Goal: Transaction & Acquisition: Purchase product/service

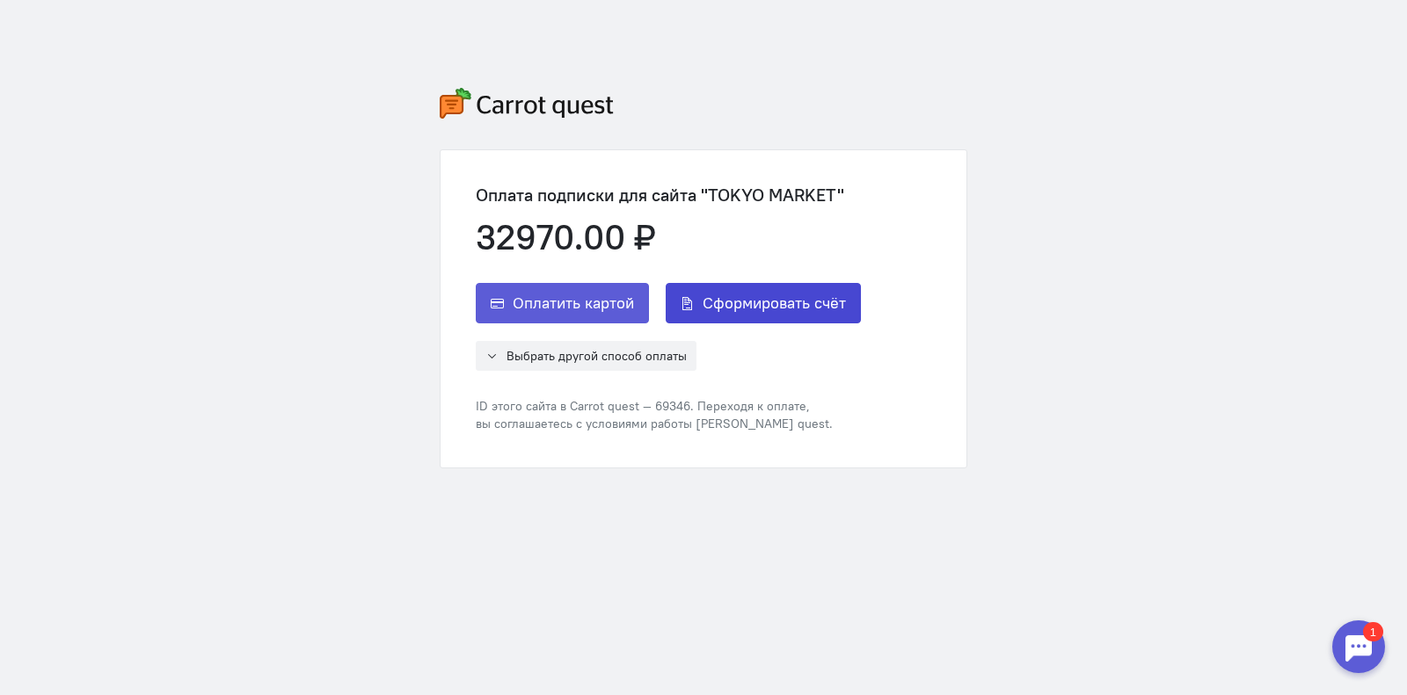
click at [734, 315] on button "Сформировать счёт" at bounding box center [763, 303] width 195 height 40
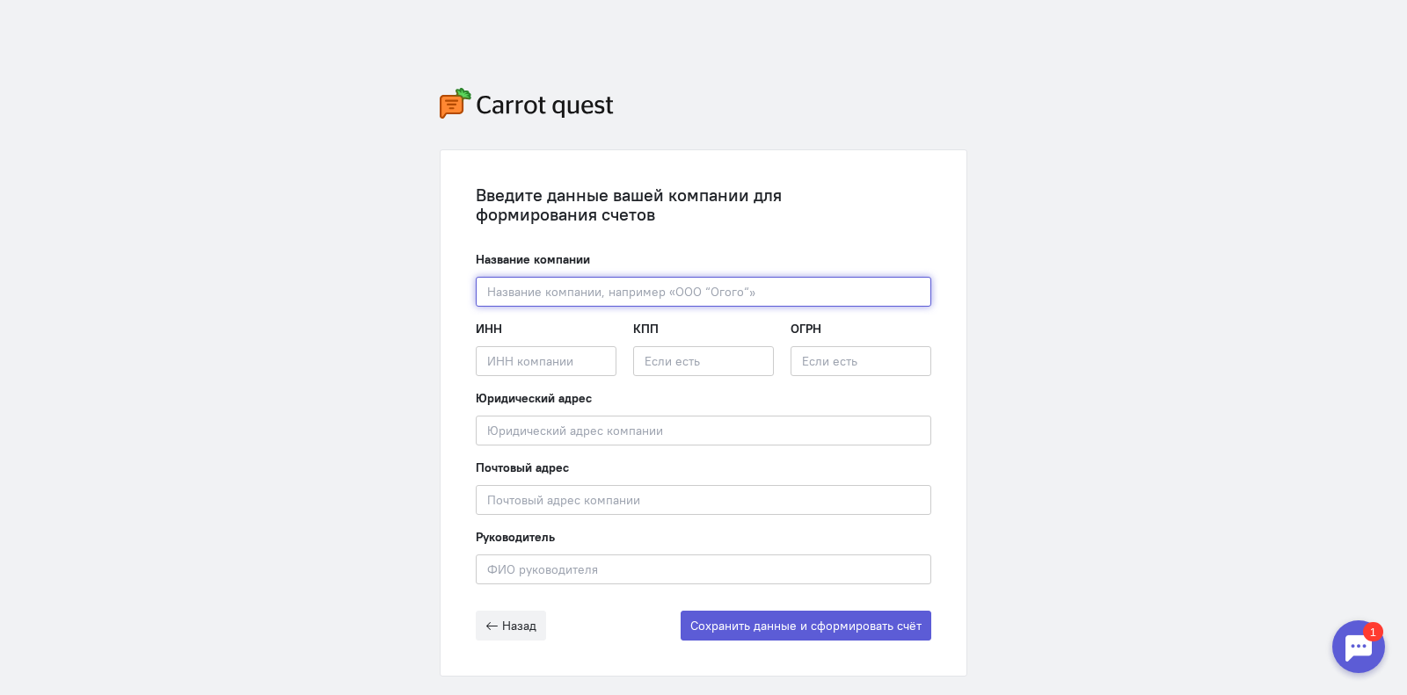
click at [600, 305] on input "text" at bounding box center [703, 292] width 455 height 30
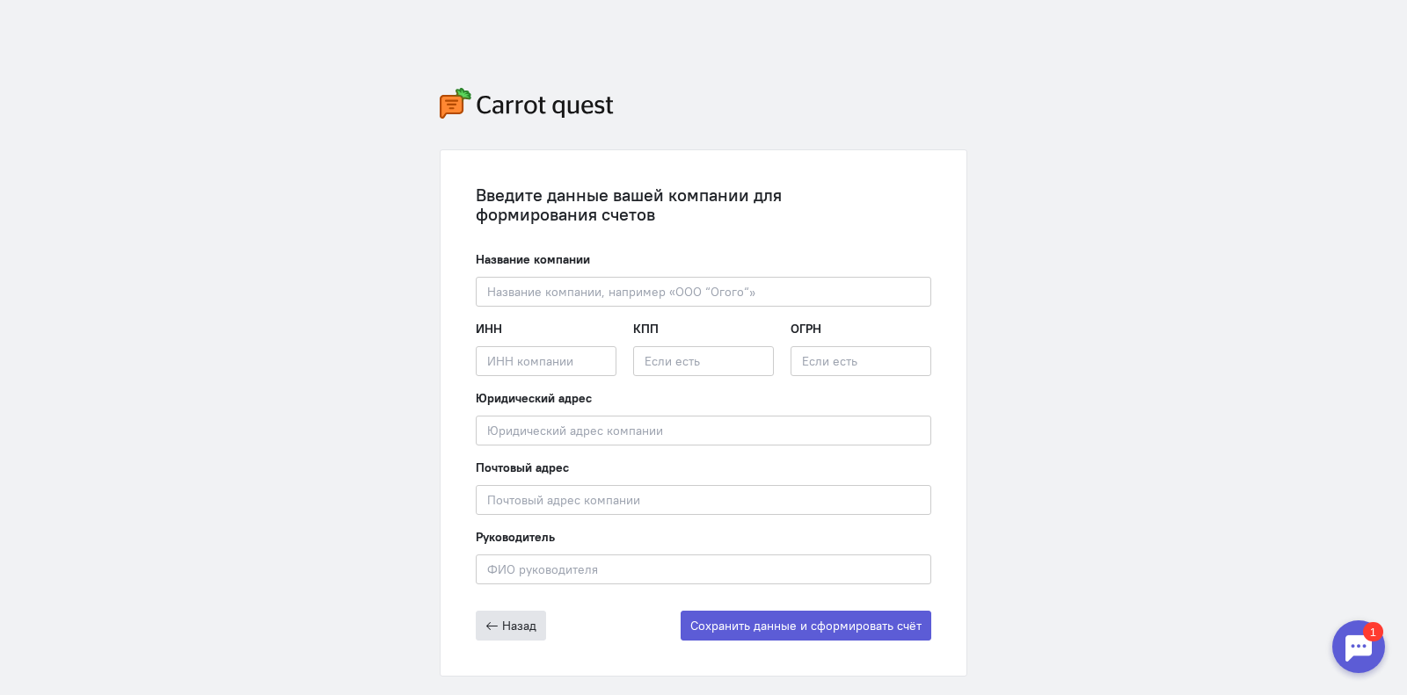
click at [507, 630] on span "Назад" at bounding box center [519, 626] width 34 height 16
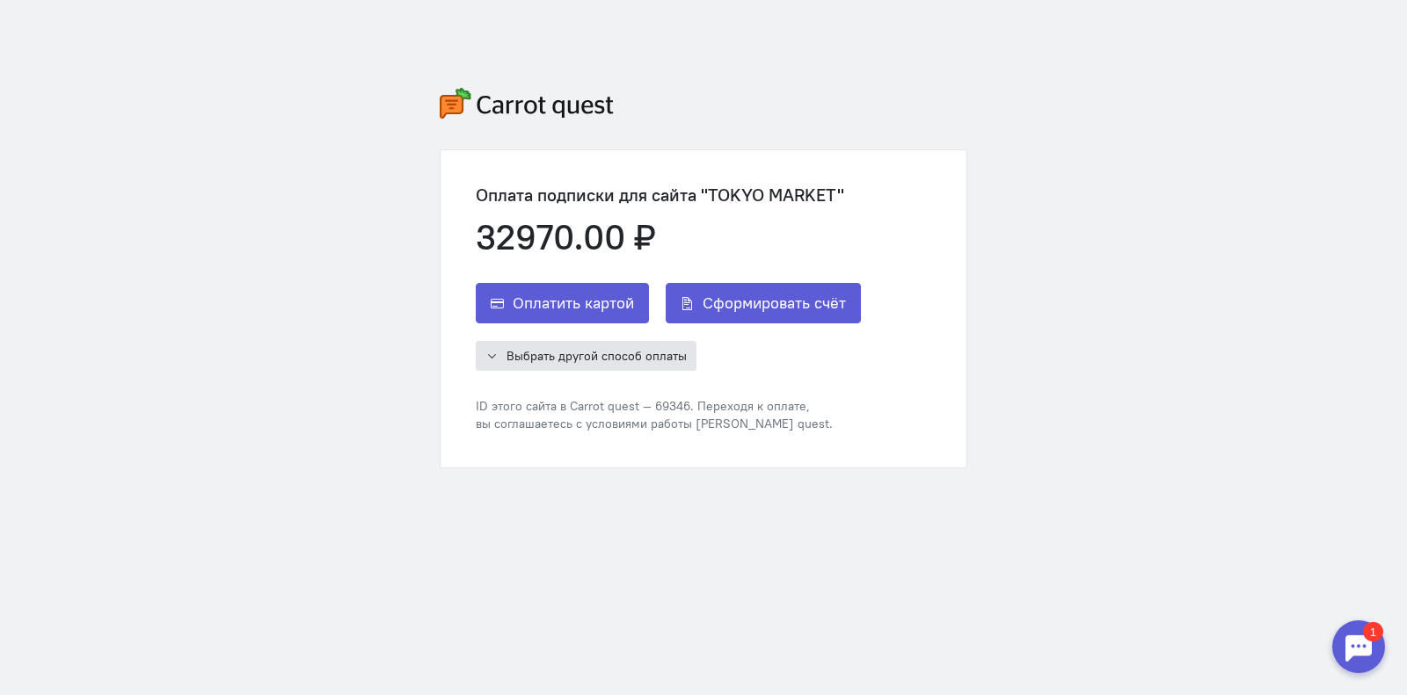
click at [609, 353] on span "Выбрать другой способ оплаты" at bounding box center [596, 356] width 180 height 16
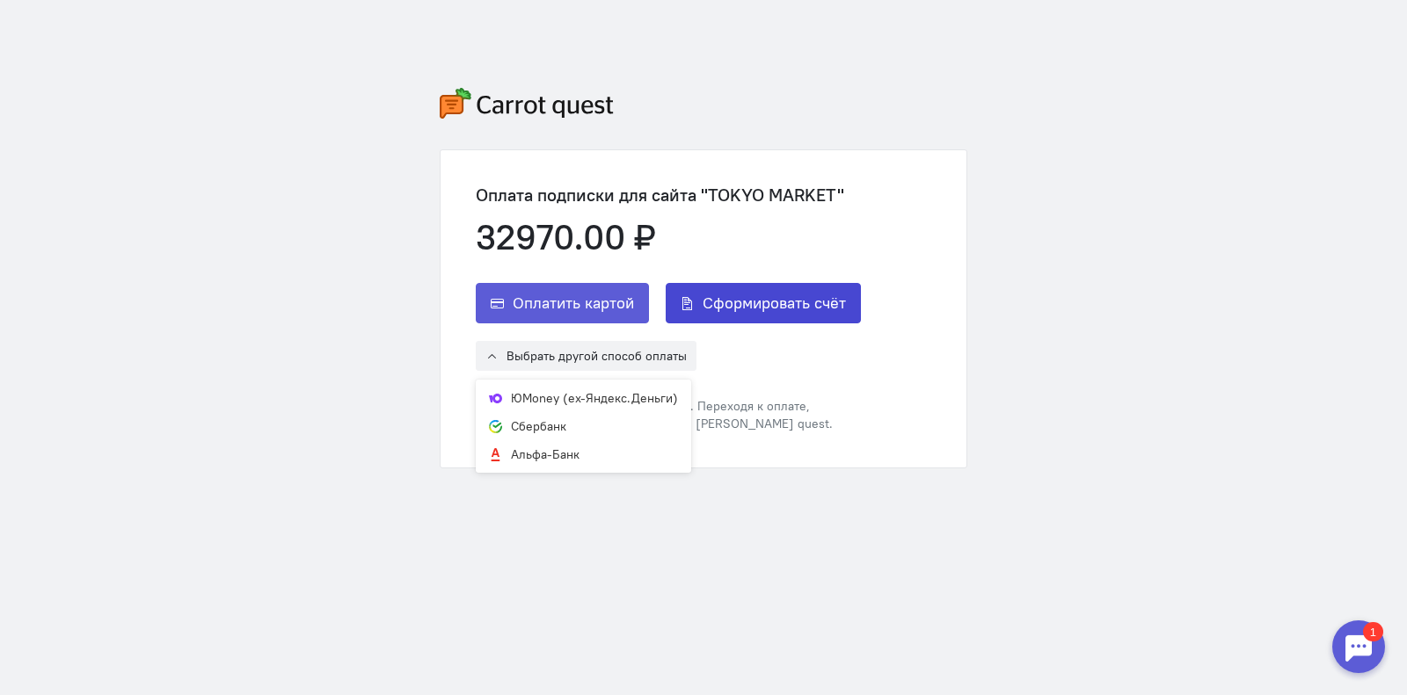
click at [739, 302] on span "Сформировать счёт" at bounding box center [774, 303] width 143 height 21
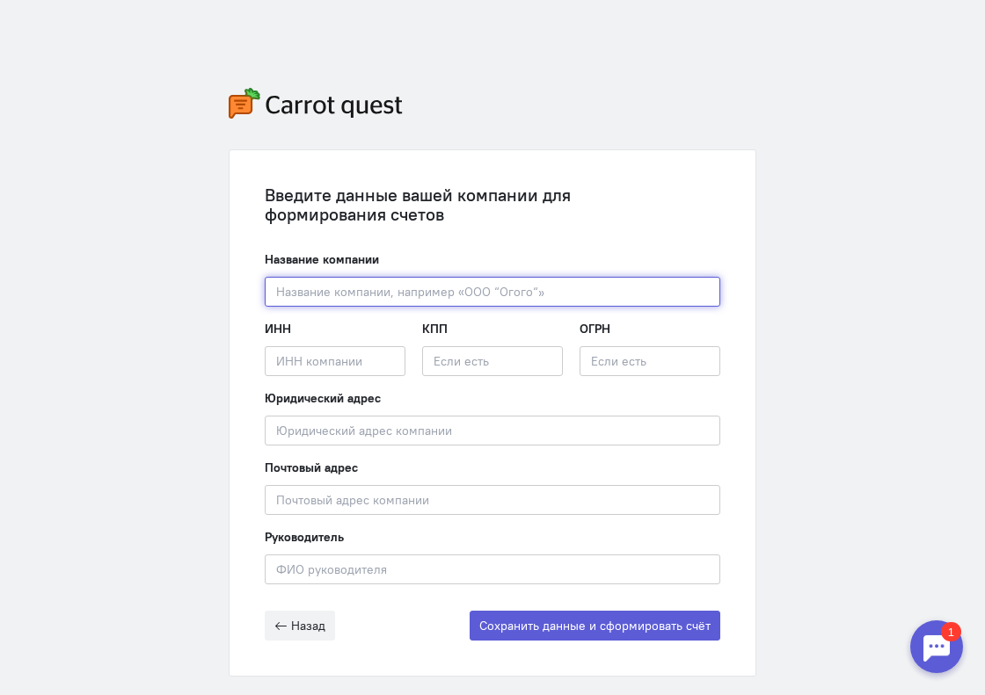
click at [339, 295] on input "text" at bounding box center [492, 292] width 455 height 30
type input "м"
paste input "ООО «Токио Маркет»"
type input "ООО «Токио Маркет»"
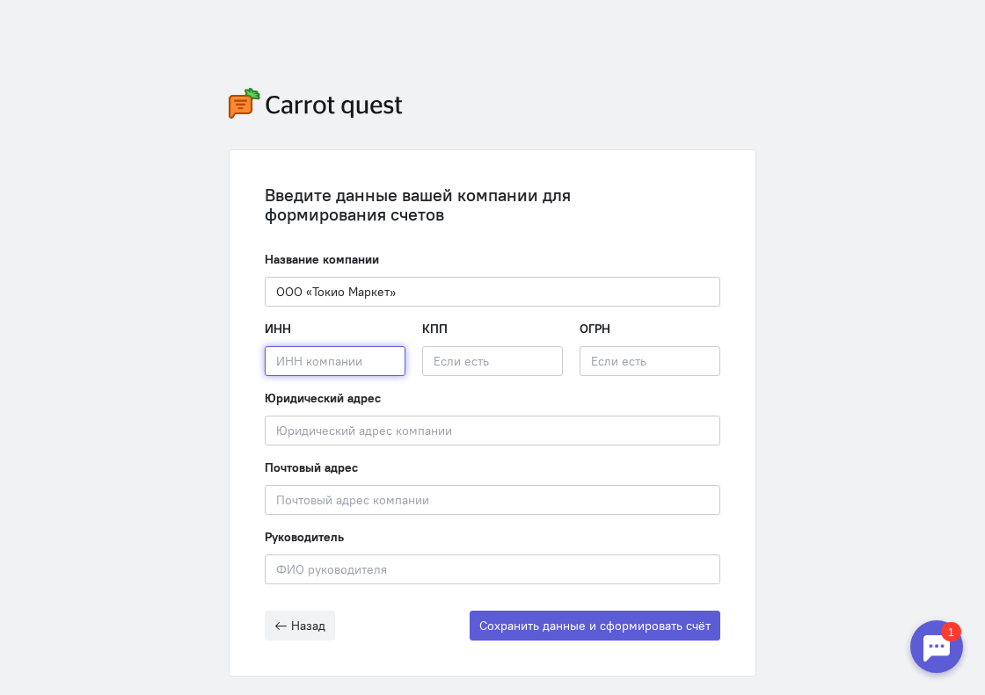
click at [316, 366] on input "text" at bounding box center [335, 361] width 141 height 30
paste input "2502075211"
type input "2502075211"
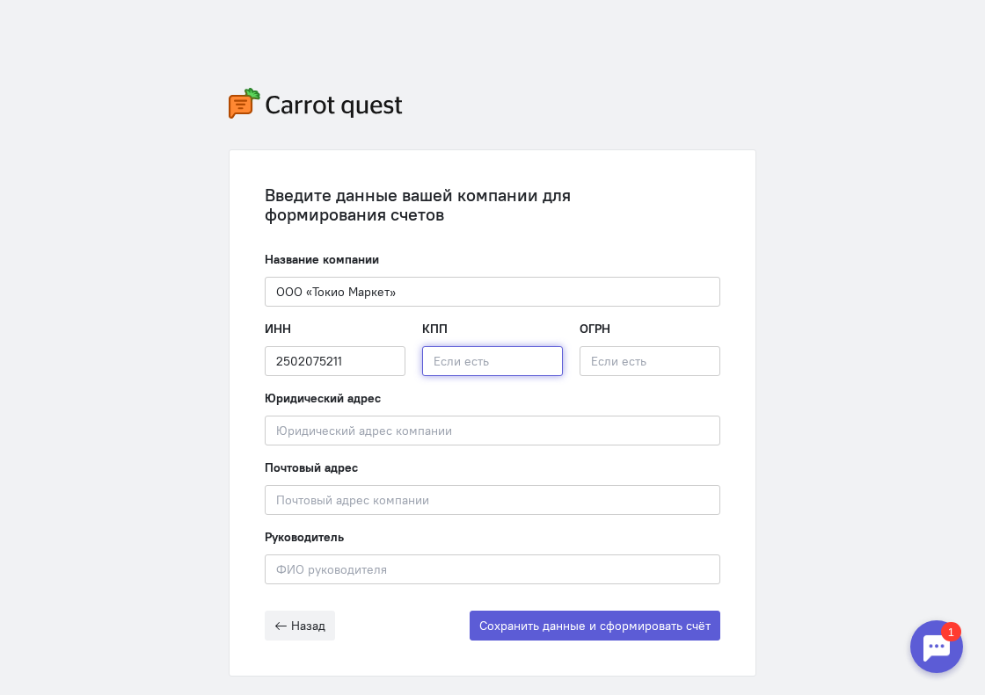
click at [482, 372] on input "text" at bounding box center [492, 361] width 141 height 30
paste input "254001001"
type input "254001001"
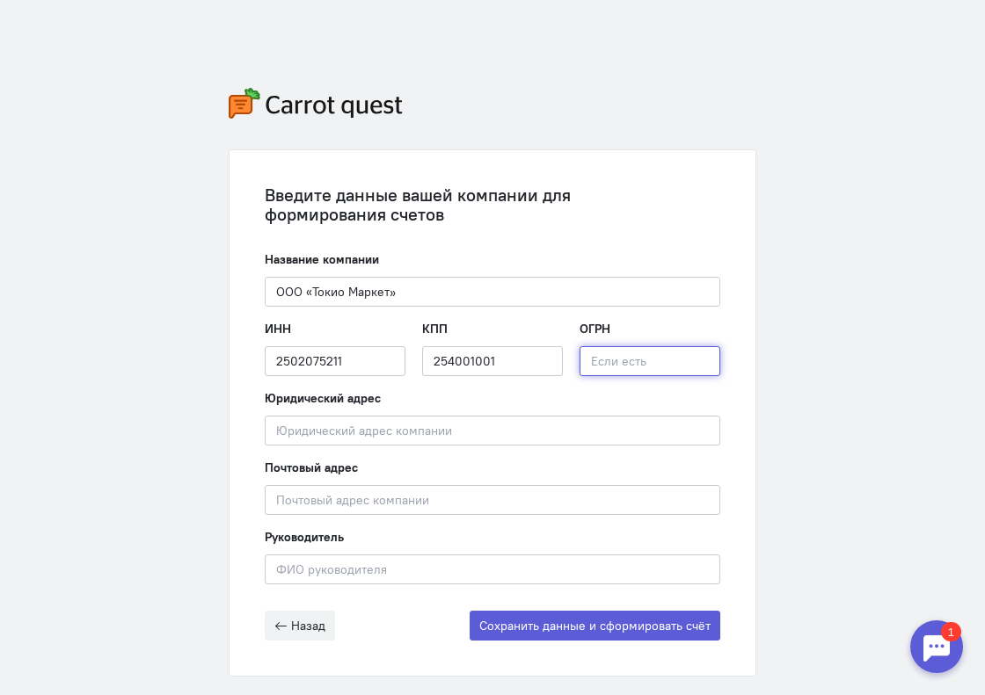
click at [626, 361] on input "text" at bounding box center [649, 361] width 141 height 30
paste input "1232500035900"
type input "1232500035900"
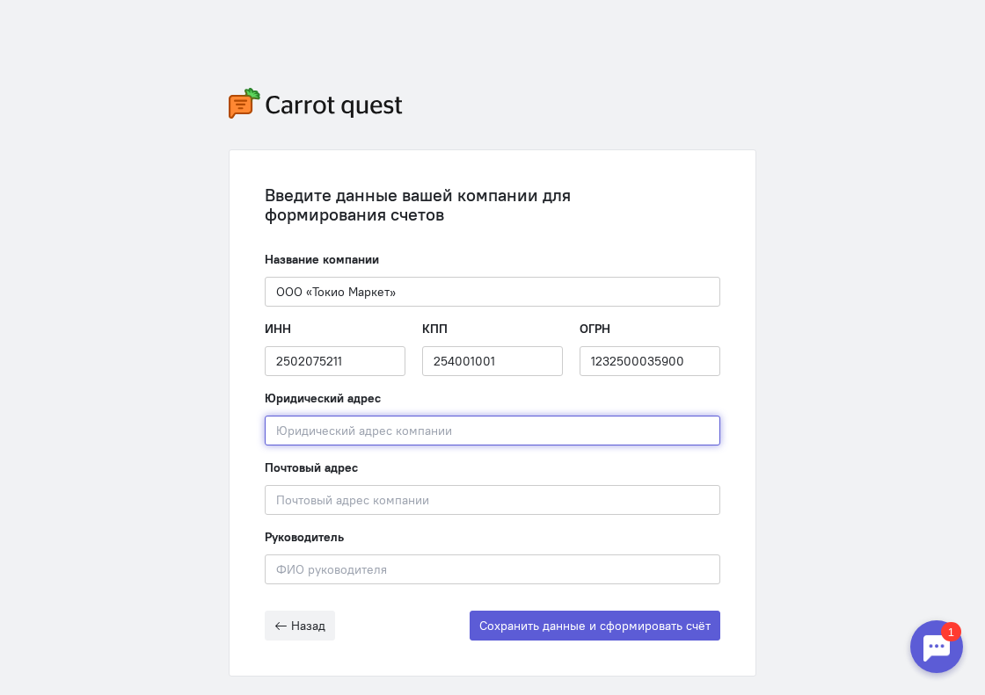
click at [331, 438] on input "text" at bounding box center [492, 431] width 455 height 30
paste input "690002, г. [STREET_ADDRESS] 13"
type input "690002, г. [STREET_ADDRESS] 13"
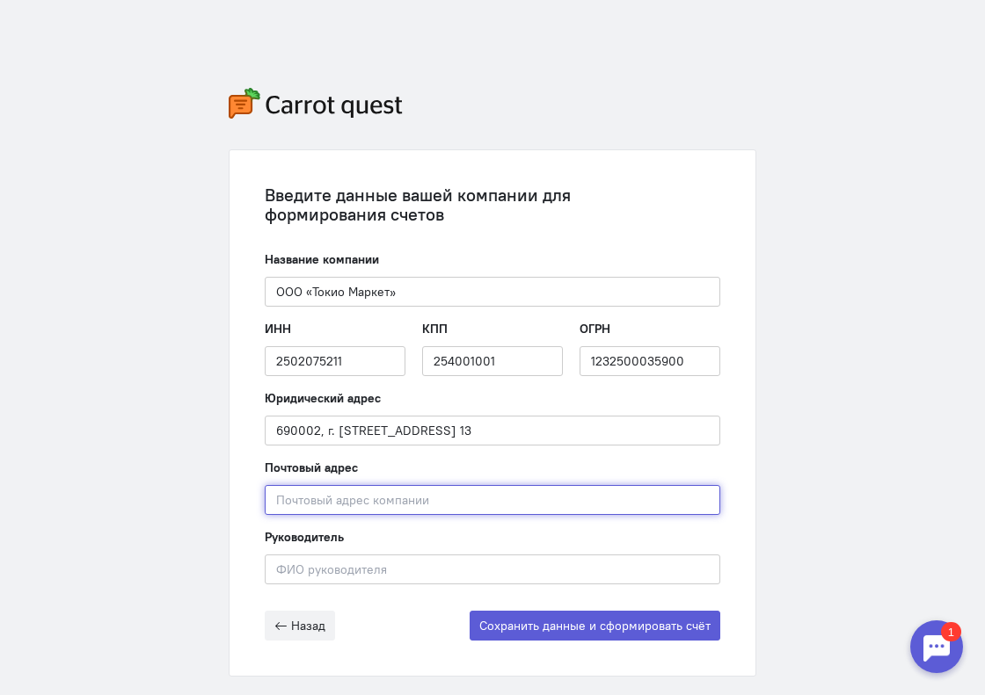
click at [317, 498] on input "text" at bounding box center [492, 500] width 455 height 30
paste input "690002, г. [STREET_ADDRESS] 13"
type input "690002, г. [STREET_ADDRESS] 13"
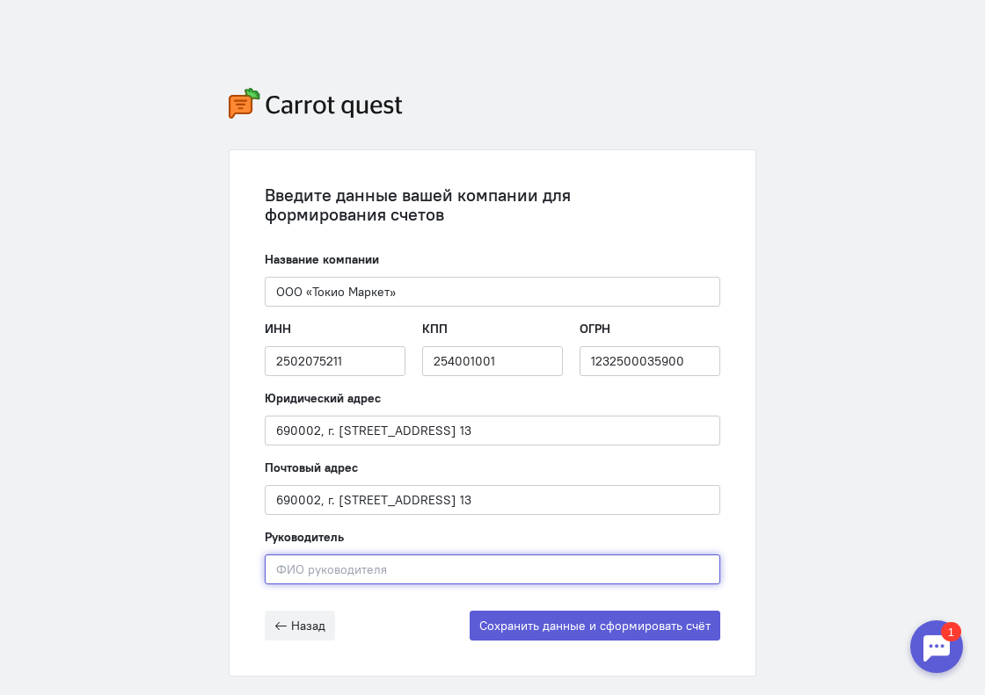
click at [287, 569] on input "text" at bounding box center [492, 570] width 455 height 30
paste input "[PERSON_NAME]"
type input "[PERSON_NAME]"
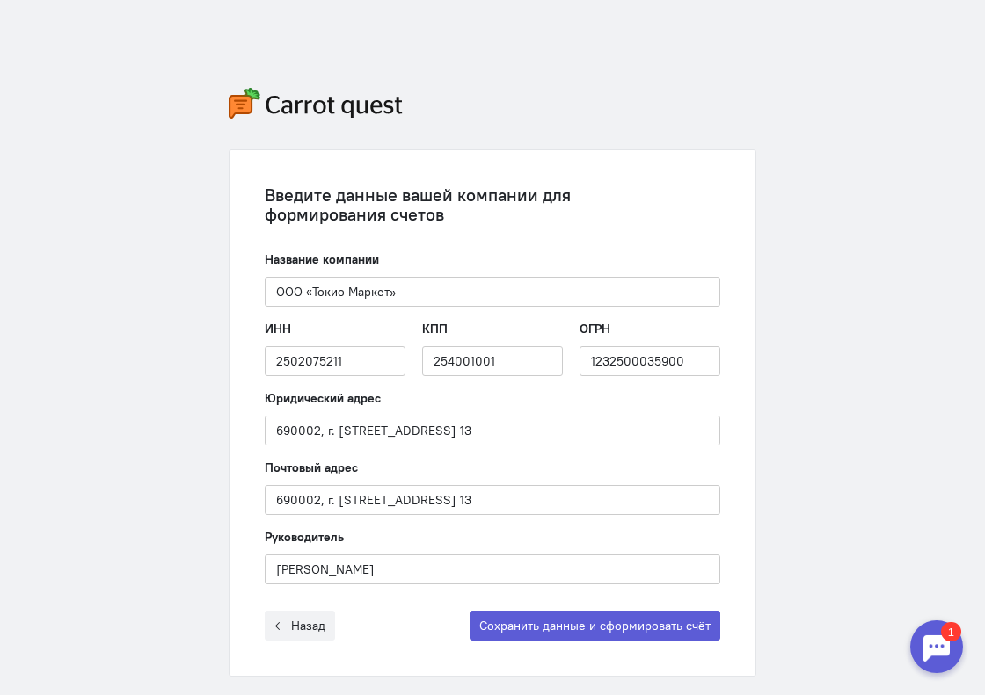
click at [218, 595] on div "Введите данные вашей компании для формирования счетов Название компании ООО «То…" at bounding box center [492, 382] width 563 height 765
click at [593, 645] on div "Введите данные вашей компании для формирования счетов Название компании ООО «То…" at bounding box center [492, 413] width 526 height 526
click at [574, 628] on button "Сохранить данные и сформировать счёт" at bounding box center [595, 626] width 251 height 30
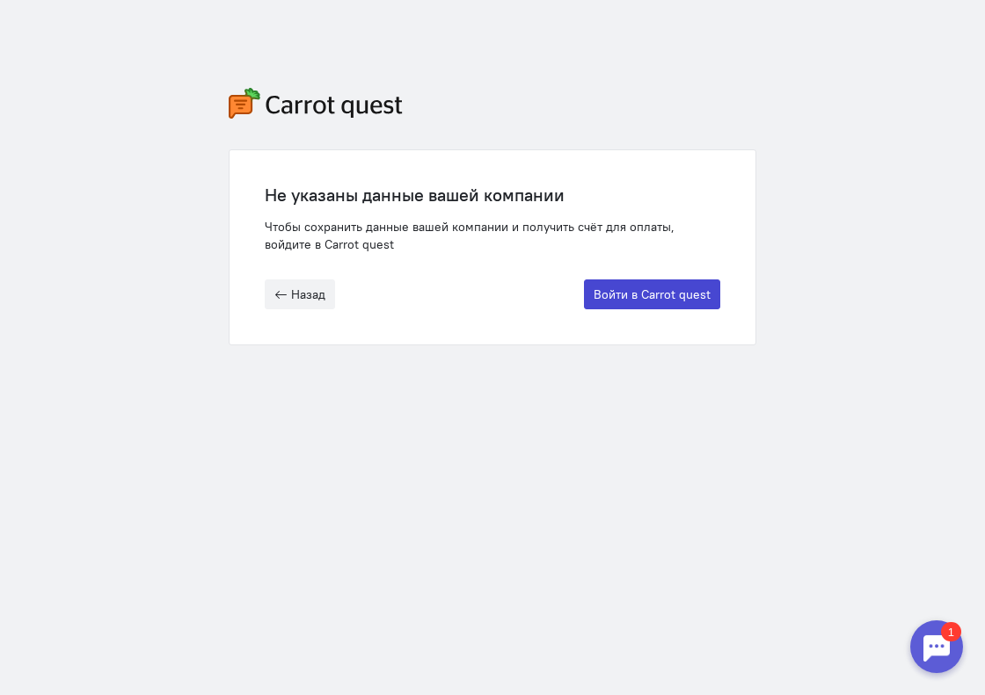
click at [667, 304] on button "Войти в Carrot quest" at bounding box center [652, 295] width 136 height 30
